Goal: Task Accomplishment & Management: Manage account settings

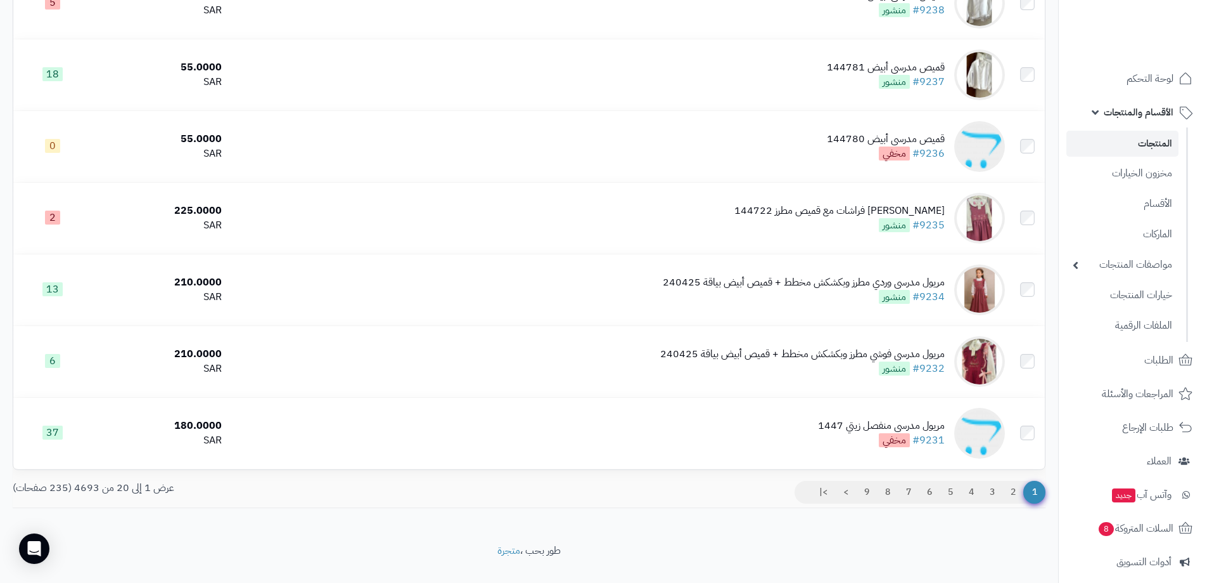
scroll to position [1210, 0]
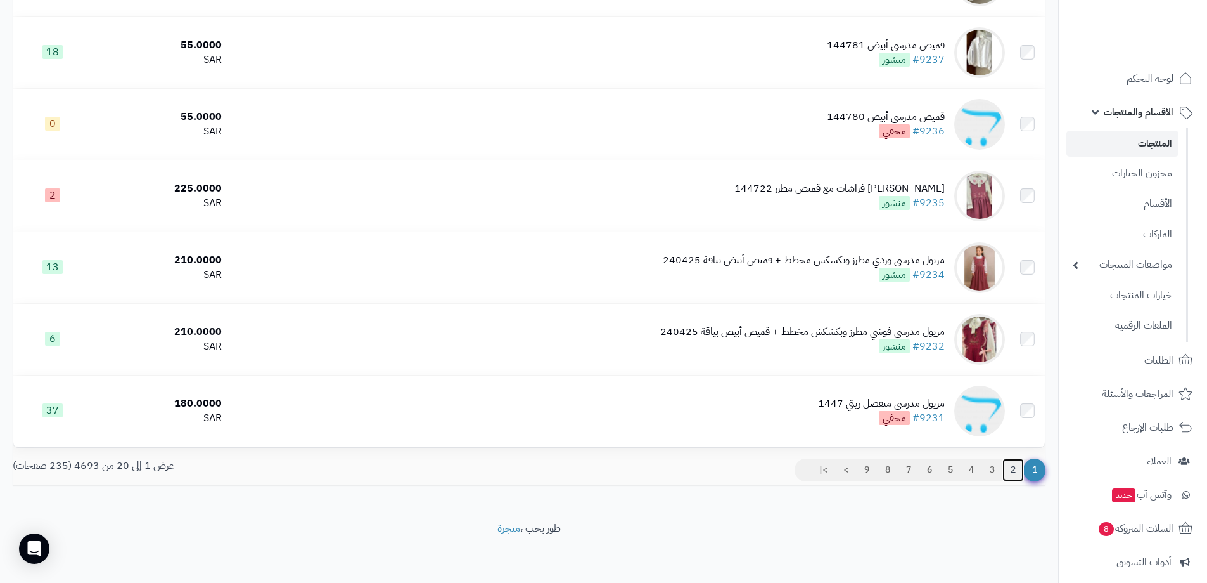
drag, startPoint x: 1015, startPoint y: 472, endPoint x: 1003, endPoint y: 469, distance: 12.3
click at [1015, 472] on link "2" at bounding box center [1014, 469] width 22 height 23
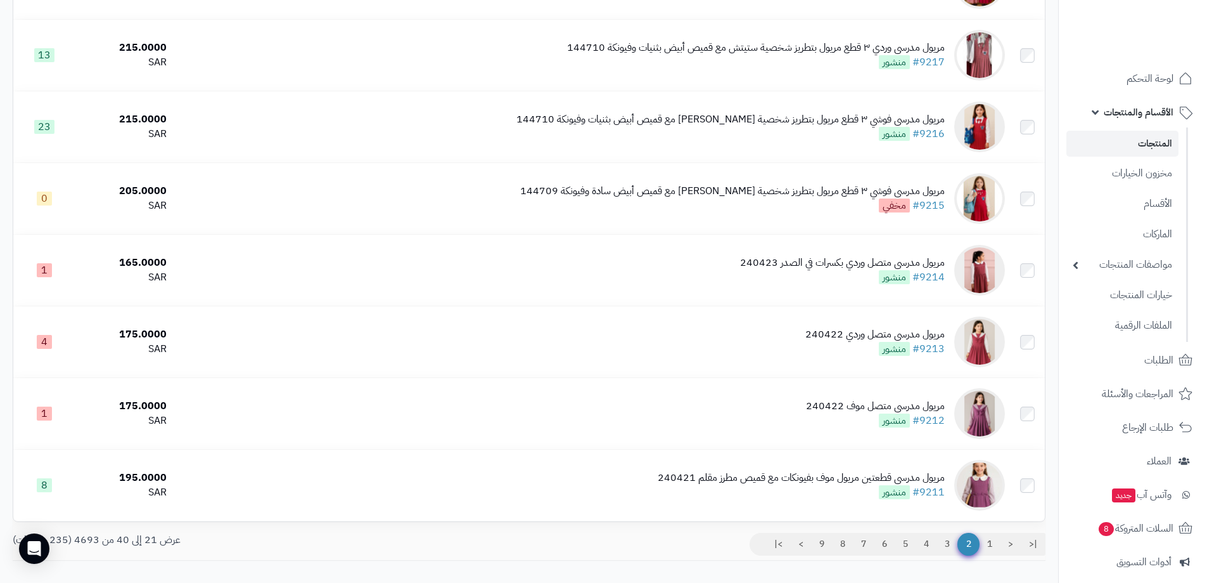
scroll to position [1153, 0]
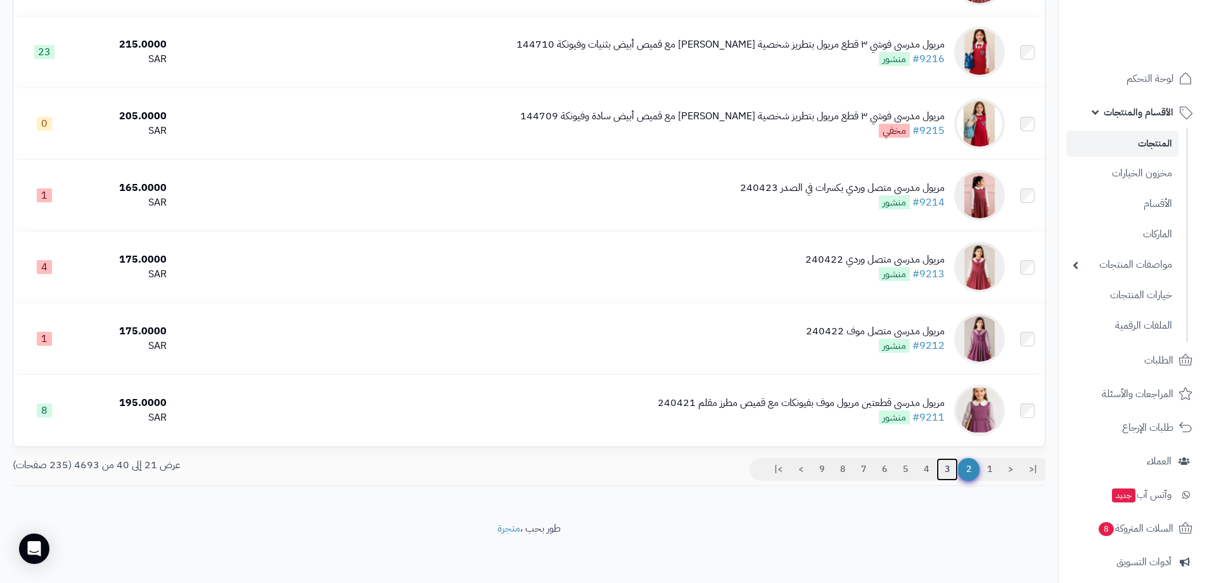
click at [952, 468] on link "3" at bounding box center [948, 469] width 22 height 23
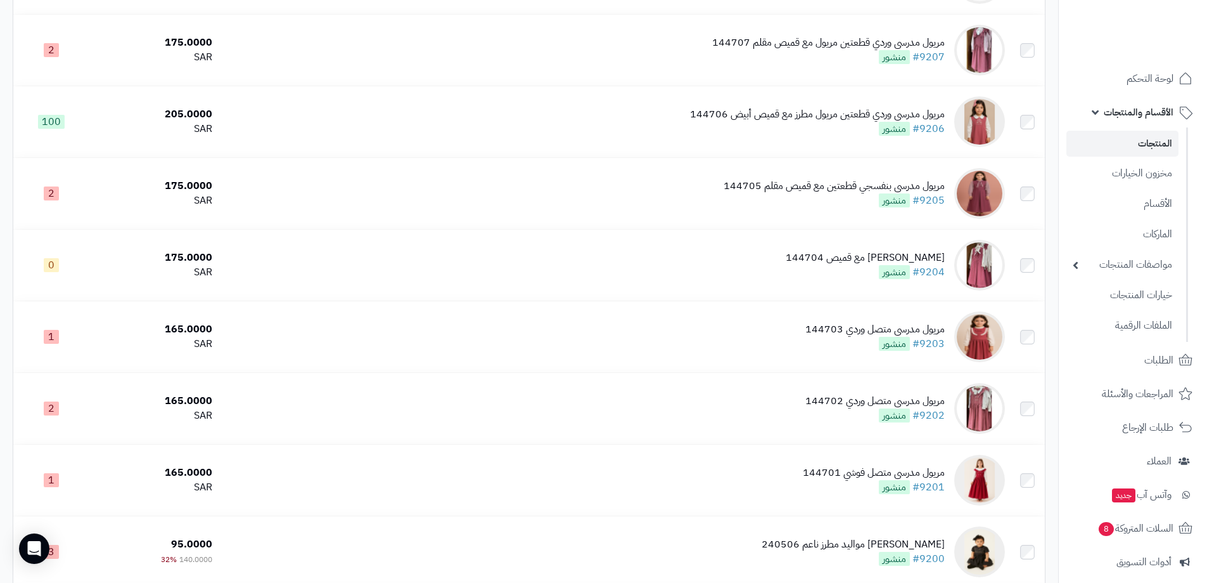
scroll to position [531, 0]
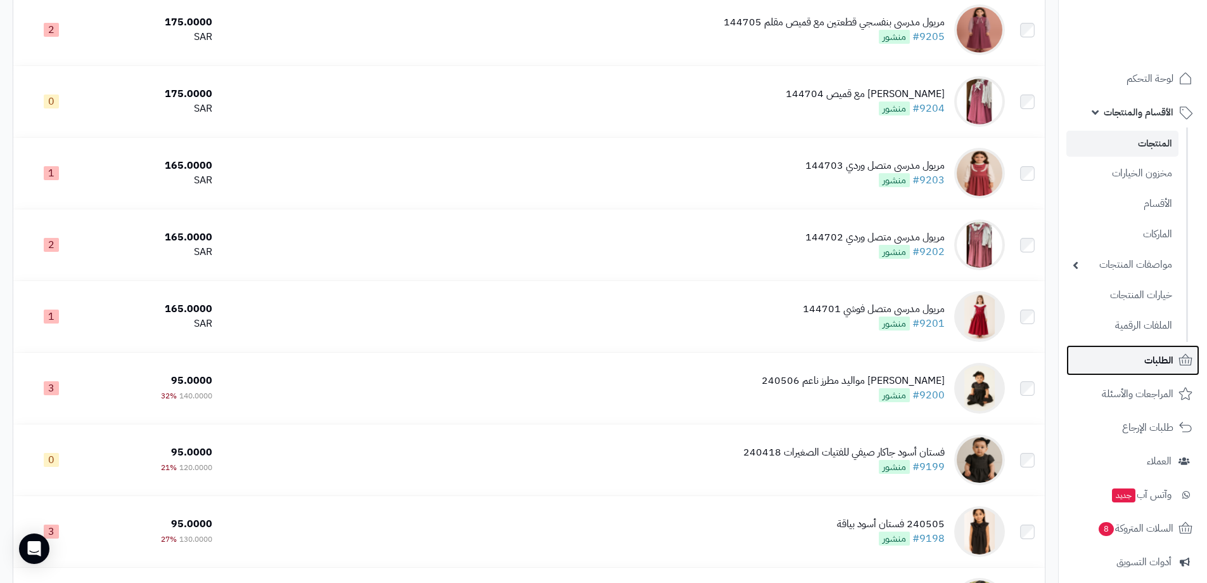
click at [1171, 358] on span "الطلبات" at bounding box center [1159, 360] width 29 height 18
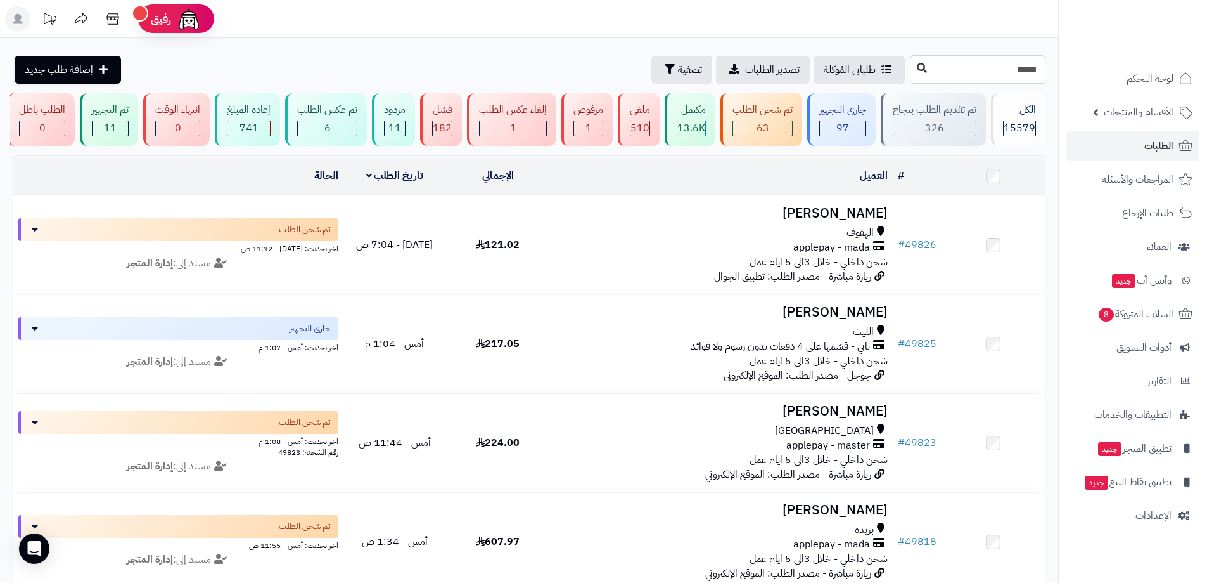
type input "*****"
click at [913, 71] on button at bounding box center [922, 68] width 19 height 24
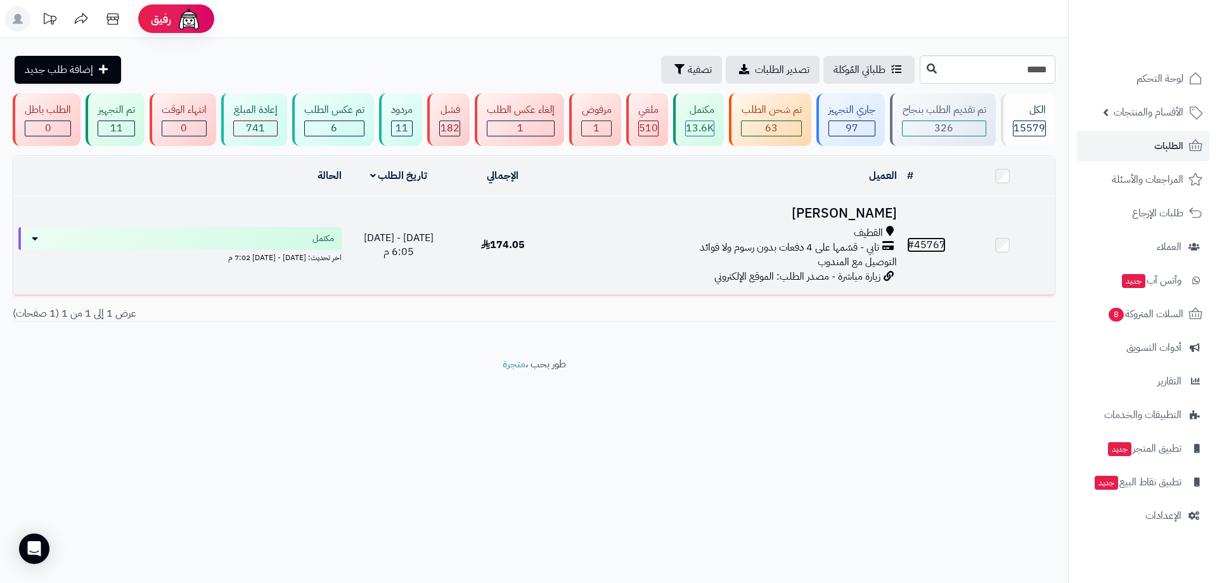
click at [927, 247] on link "# 45767" at bounding box center [926, 244] width 39 height 15
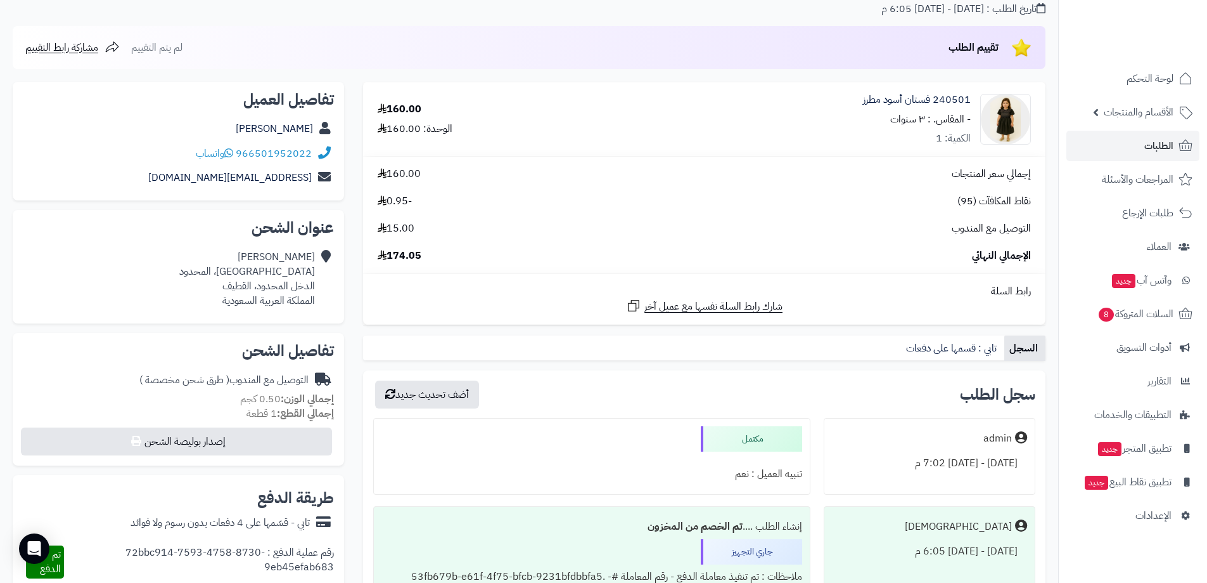
scroll to position [54, 0]
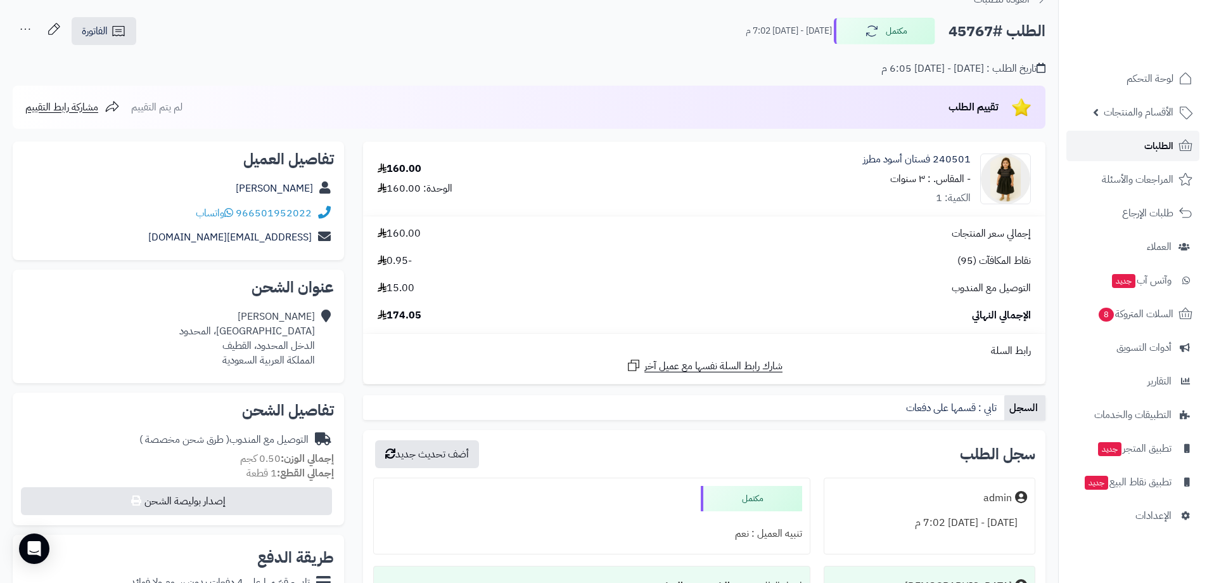
click at [1143, 150] on link "الطلبات" at bounding box center [1133, 146] width 133 height 30
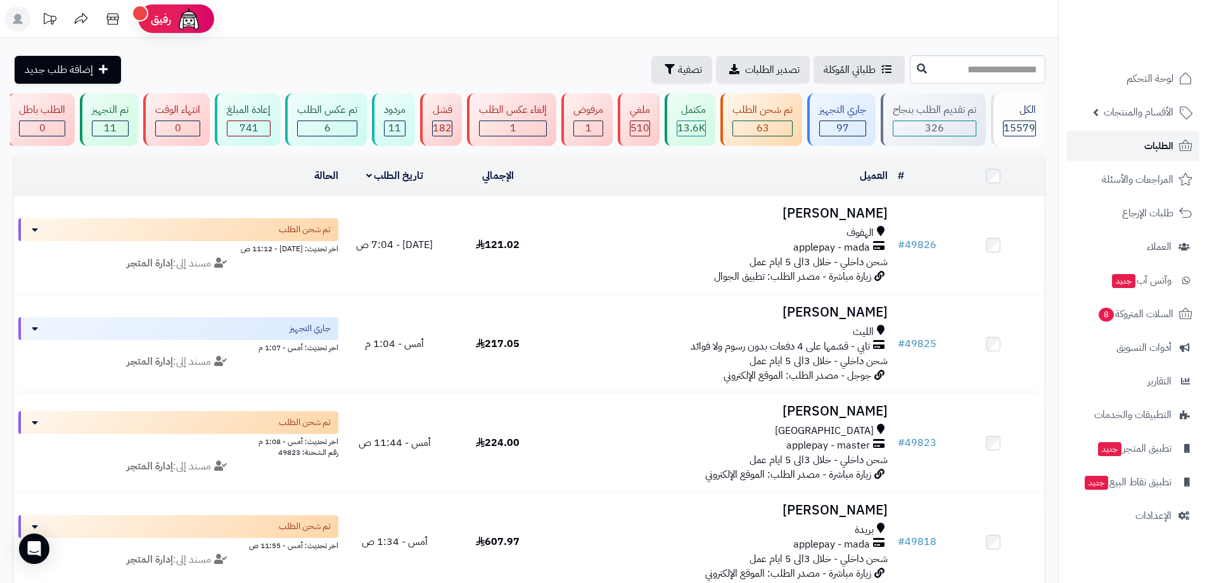
click at [1170, 143] on span "الطلبات" at bounding box center [1159, 146] width 29 height 18
type input "*****"
click at [913, 74] on button at bounding box center [922, 68] width 19 height 24
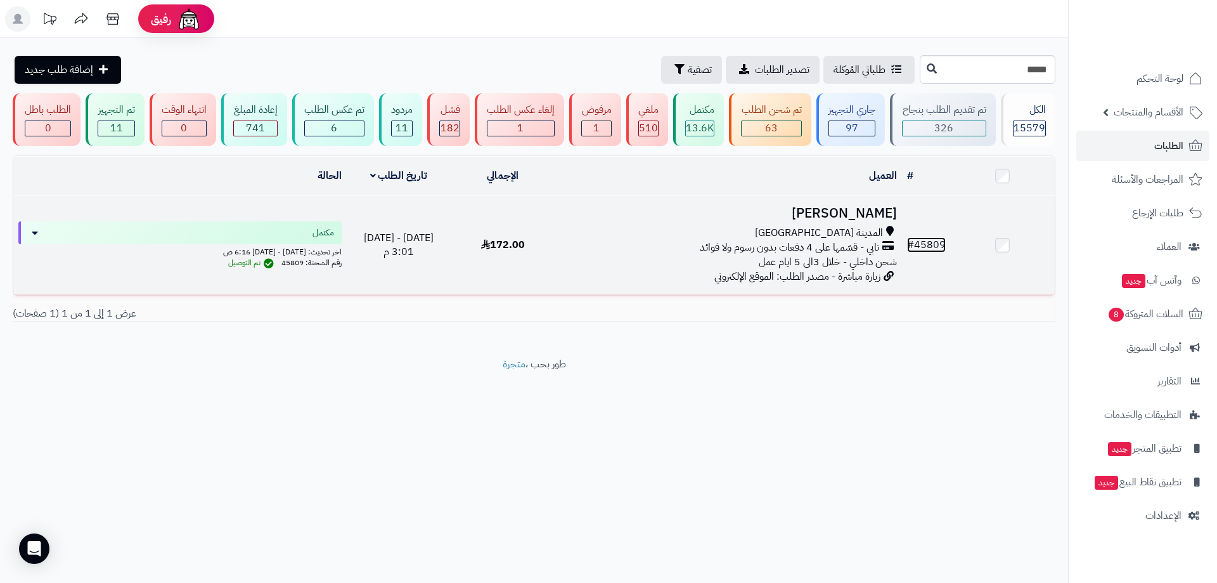
click at [936, 243] on link "# 45809" at bounding box center [926, 244] width 39 height 15
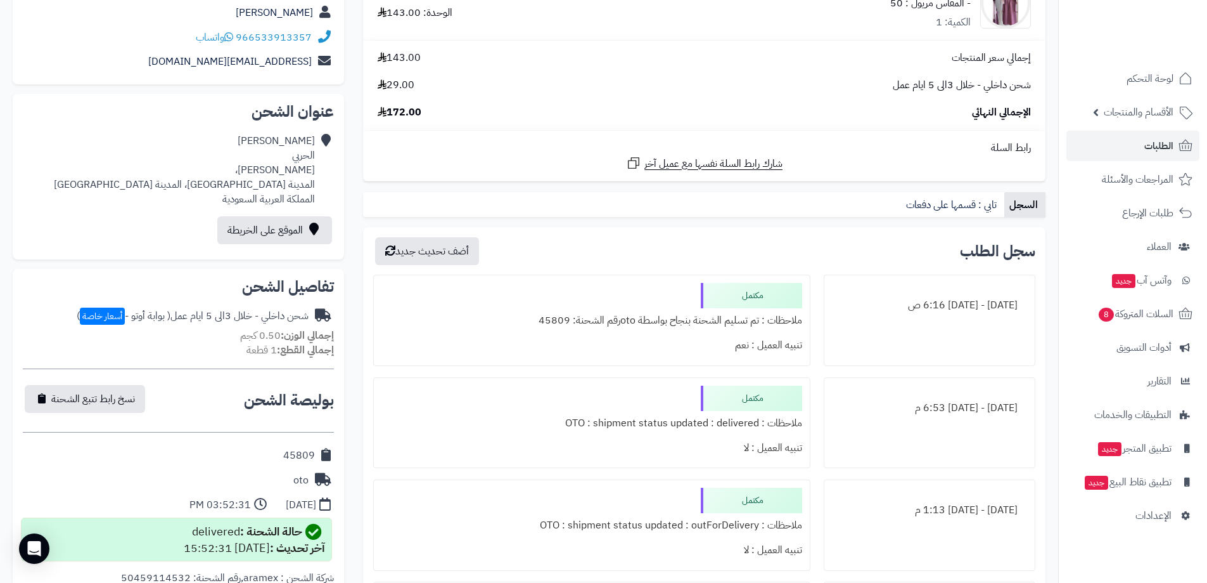
scroll to position [15, 0]
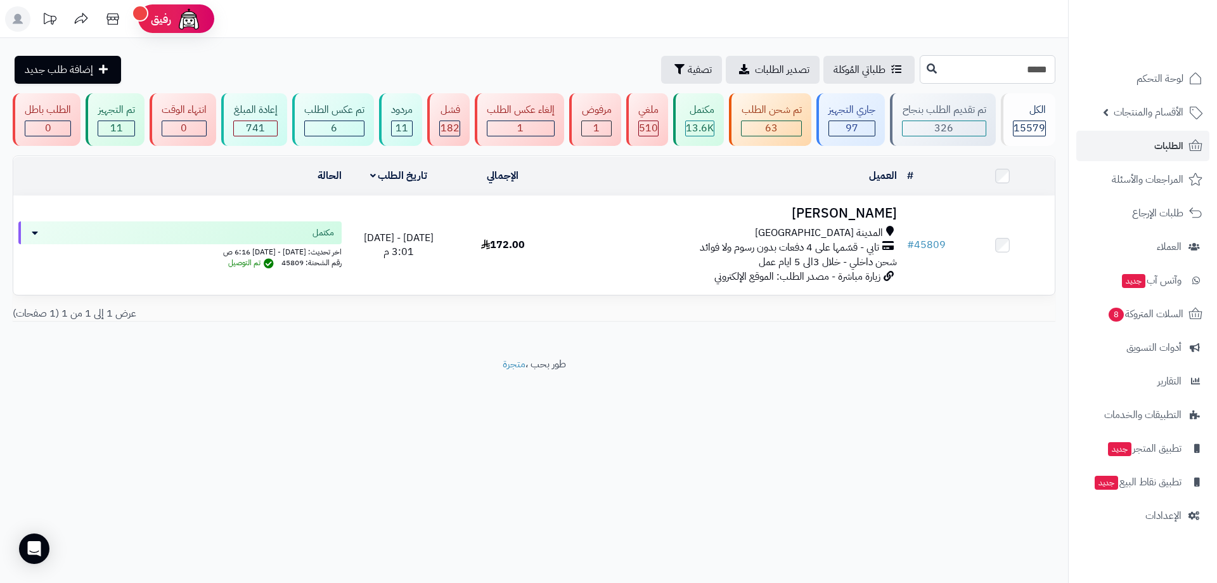
click at [1011, 79] on input "*****" at bounding box center [988, 69] width 136 height 29
type input "*****"
click at [922, 77] on button at bounding box center [931, 68] width 19 height 24
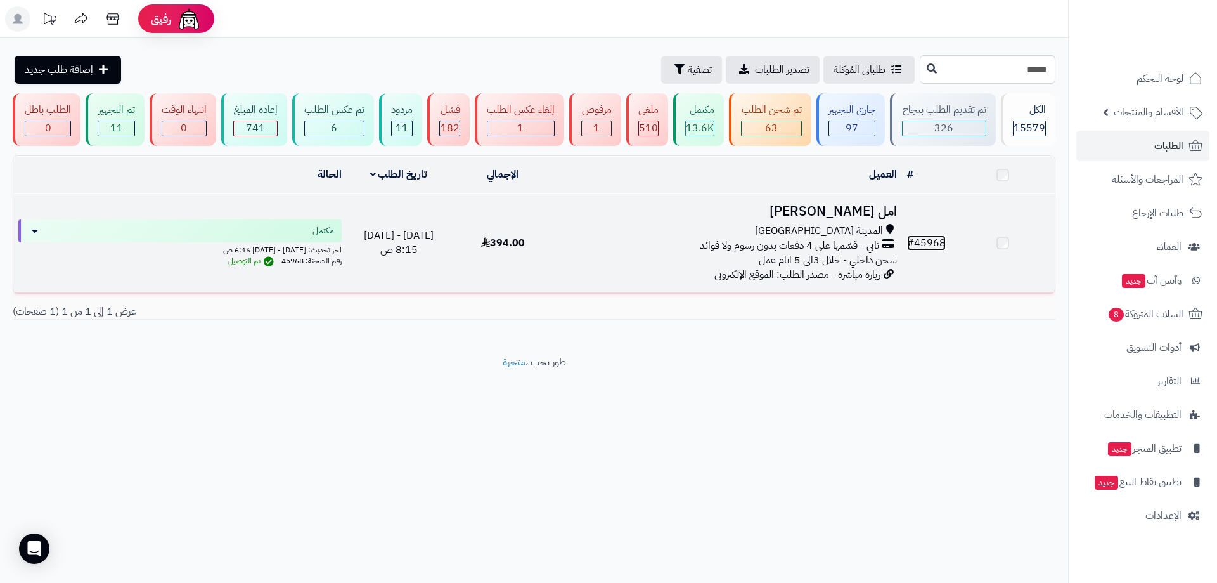
click at [938, 245] on link "# 45968" at bounding box center [926, 242] width 39 height 15
